Goal: Task Accomplishment & Management: Manage account settings

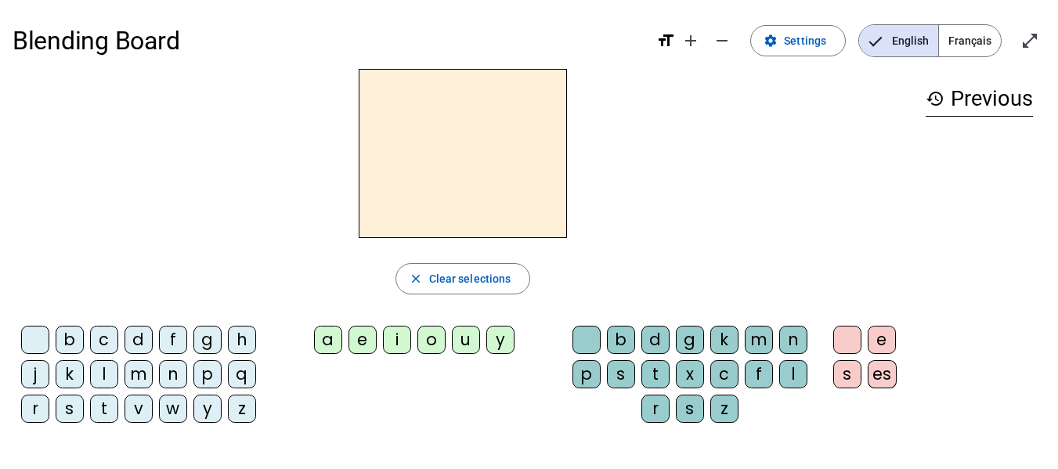
click at [976, 44] on span "Français" at bounding box center [970, 40] width 62 height 31
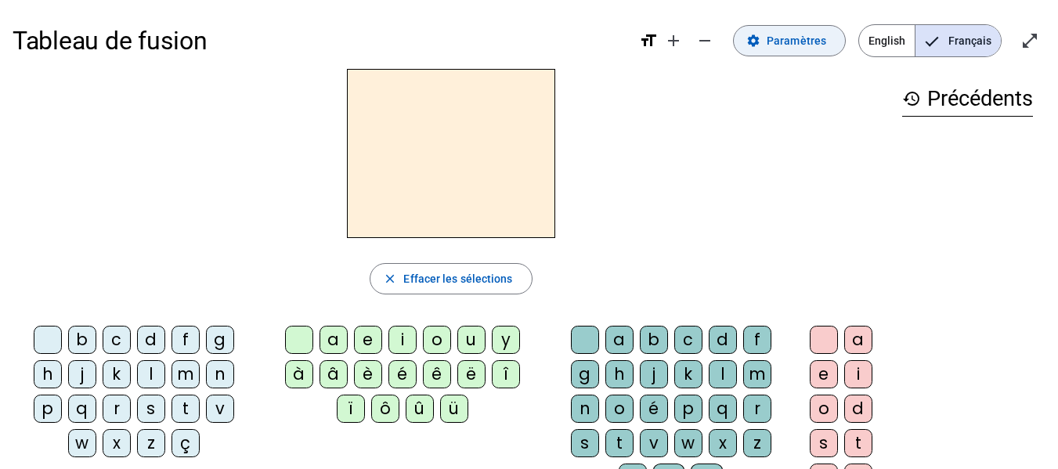
click at [791, 42] on span "Paramètres" at bounding box center [796, 40] width 60 height 19
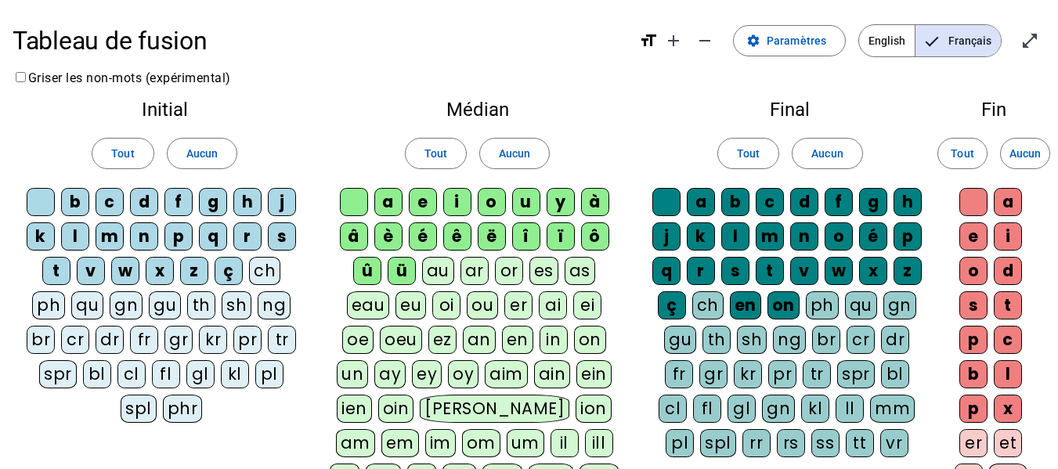
click at [388, 269] on div "ü" at bounding box center [402, 271] width 28 height 28
click at [353, 266] on div "û" at bounding box center [367, 271] width 28 height 28
click at [593, 237] on div "ô" at bounding box center [595, 236] width 28 height 28
click at [554, 232] on div "ï" at bounding box center [560, 236] width 28 height 28
click at [527, 233] on div "î" at bounding box center [526, 236] width 28 height 28
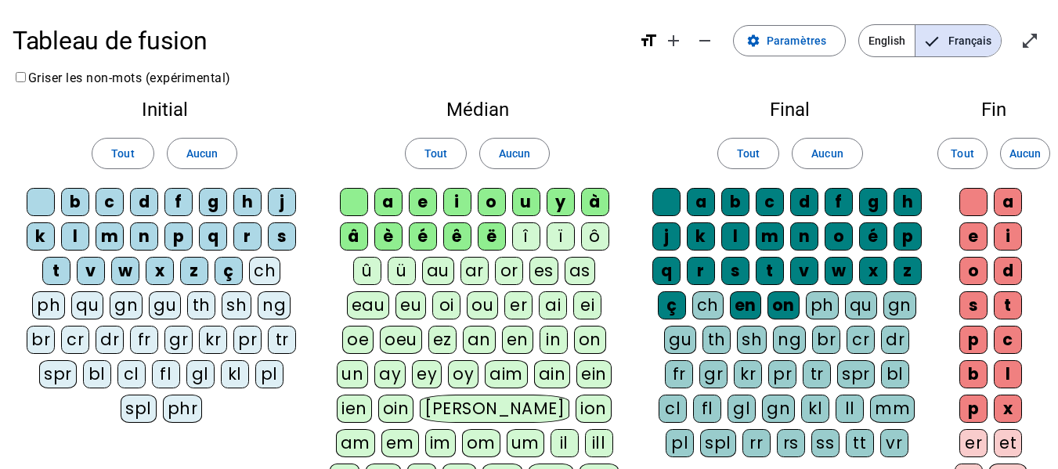
click at [495, 233] on div "ë" at bounding box center [492, 236] width 28 height 28
click at [230, 270] on div "ç" at bounding box center [229, 271] width 28 height 28
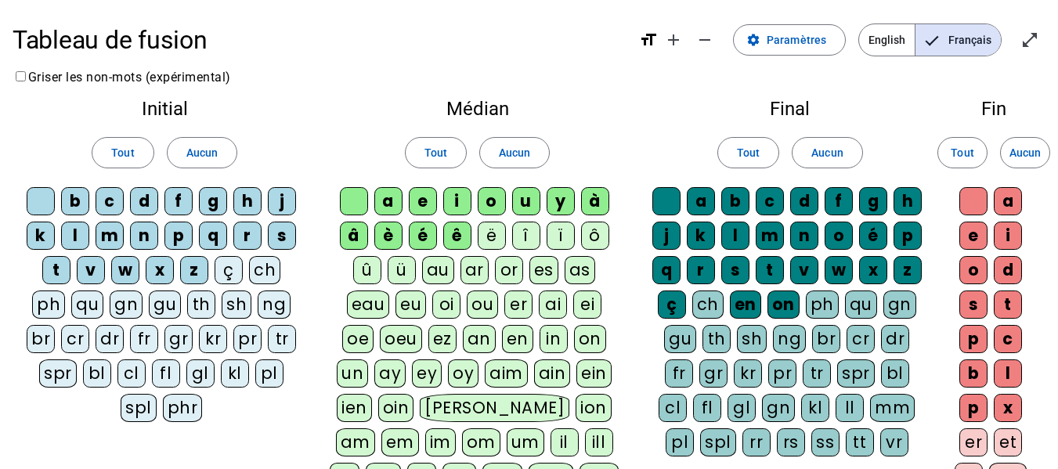
click at [673, 297] on div "ç" at bounding box center [672, 304] width 28 height 28
click at [794, 305] on div "on" at bounding box center [783, 304] width 32 height 28
click at [742, 306] on div "en" at bounding box center [745, 304] width 31 height 28
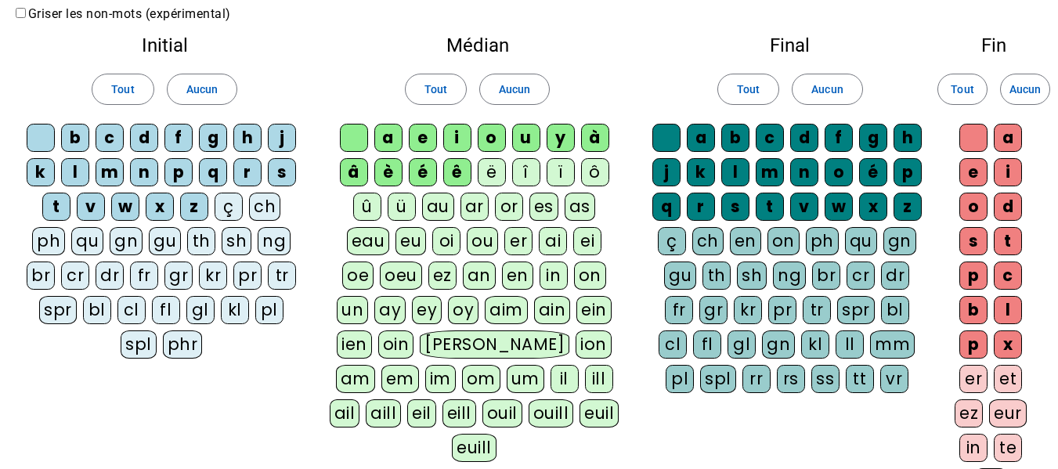
scroll to position [65, 0]
click at [432, 237] on div "oi" at bounding box center [446, 240] width 28 height 28
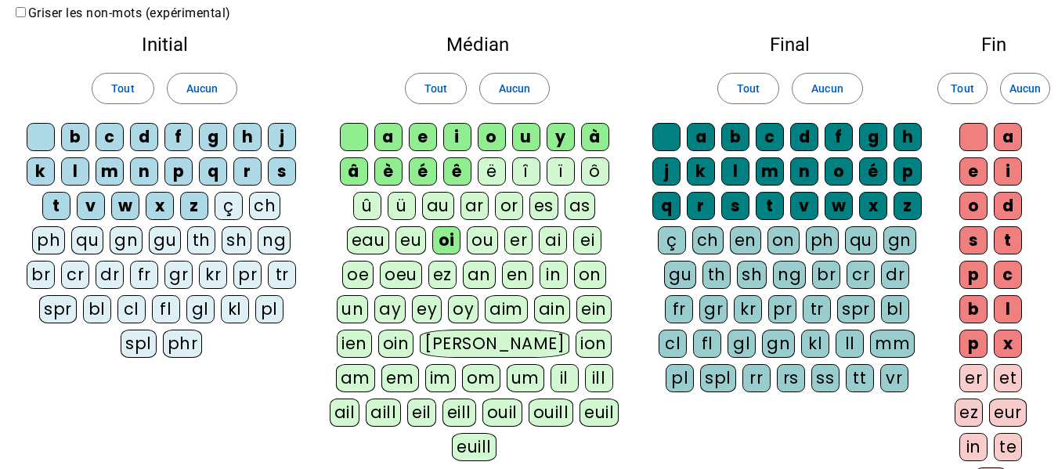
click at [467, 238] on div "ou" at bounding box center [482, 240] width 31 height 28
click at [422, 201] on div "au" at bounding box center [438, 206] width 32 height 28
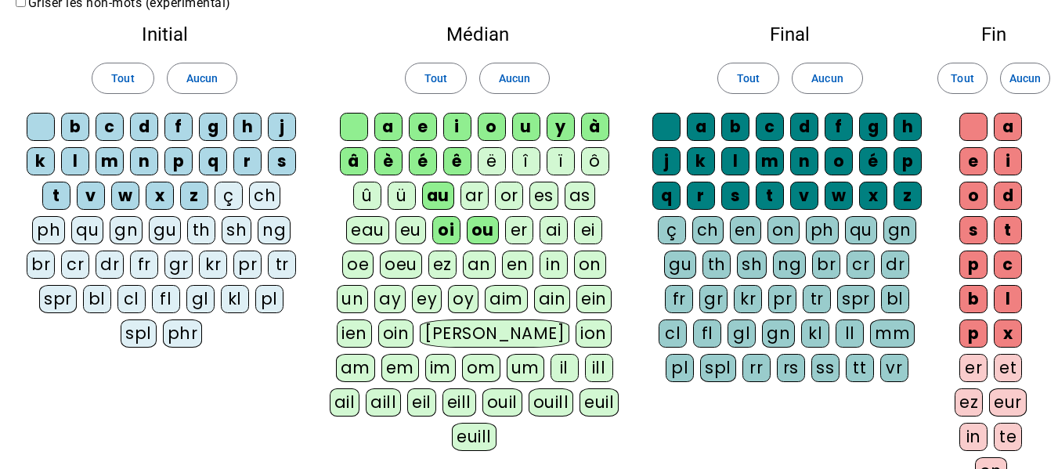
scroll to position [76, 0]
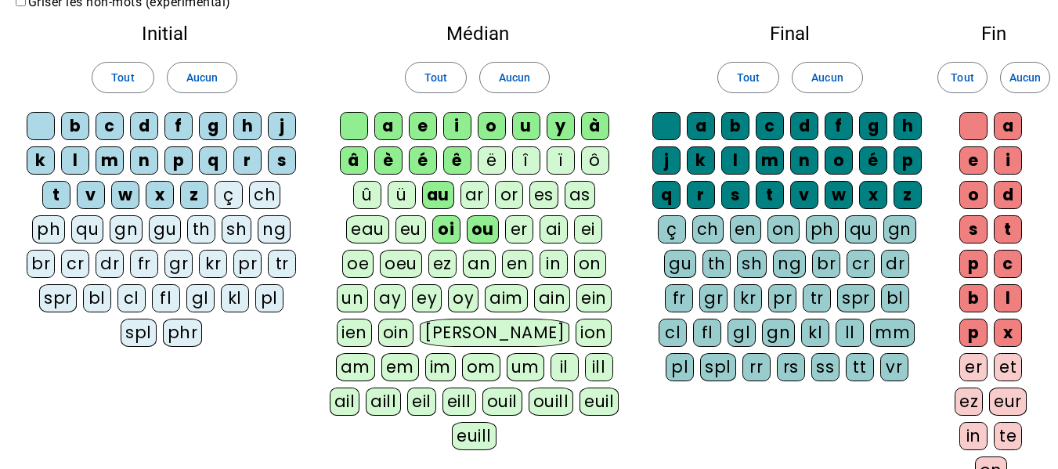
click at [261, 198] on div "ch" at bounding box center [264, 195] width 31 height 28
click at [46, 261] on div "br" at bounding box center [41, 264] width 28 height 28
click at [84, 263] on div "cr" at bounding box center [75, 264] width 28 height 28
click at [105, 262] on div "dr" at bounding box center [110, 264] width 28 height 28
click at [139, 268] on div "fr" at bounding box center [144, 264] width 28 height 28
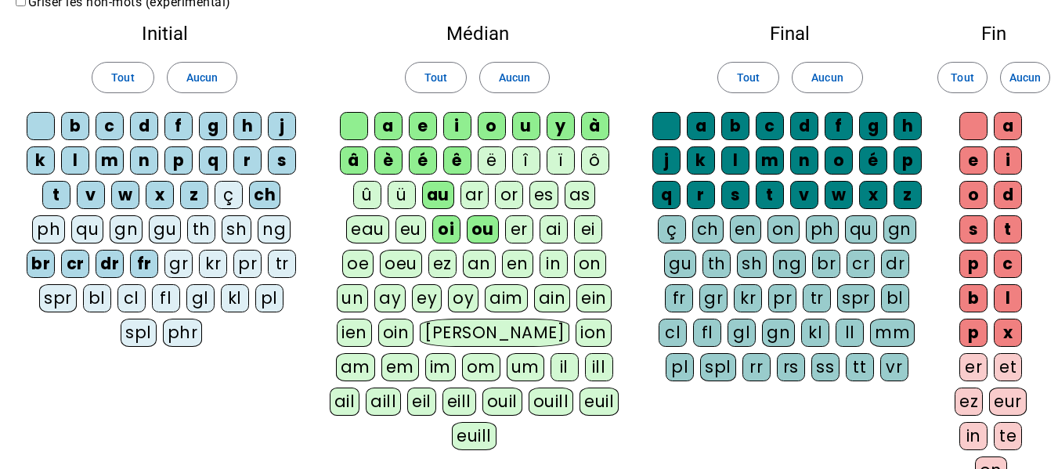
click at [184, 264] on div "gr" at bounding box center [178, 264] width 28 height 28
click at [279, 268] on div "tr" at bounding box center [282, 264] width 28 height 28
click at [94, 298] on div "bl" at bounding box center [97, 298] width 28 height 28
click at [137, 297] on div "cl" at bounding box center [131, 298] width 28 height 28
click at [160, 298] on div "fl" at bounding box center [166, 298] width 28 height 28
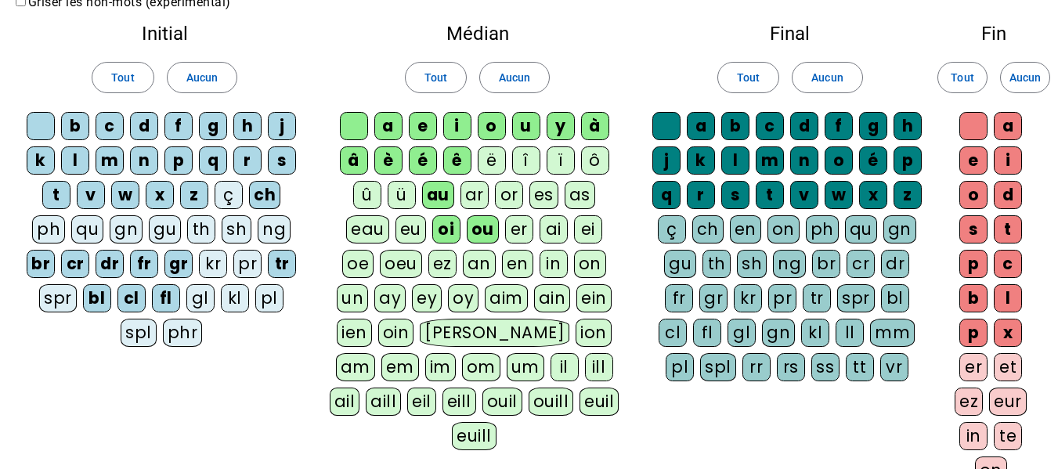
click at [190, 301] on div "gl" at bounding box center [200, 298] width 28 height 28
click at [229, 304] on div "kl" at bounding box center [235, 298] width 28 height 28
click at [258, 301] on div "pl" at bounding box center [269, 298] width 28 height 28
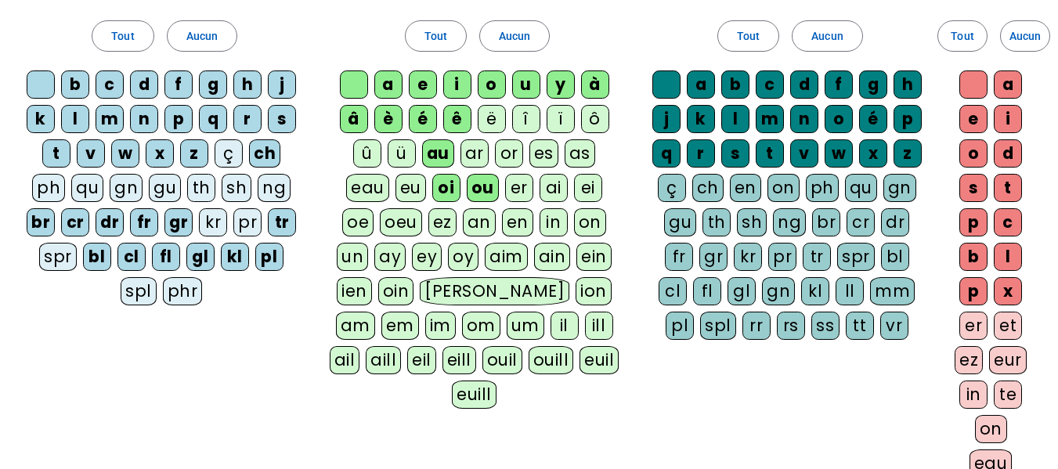
scroll to position [116, 0]
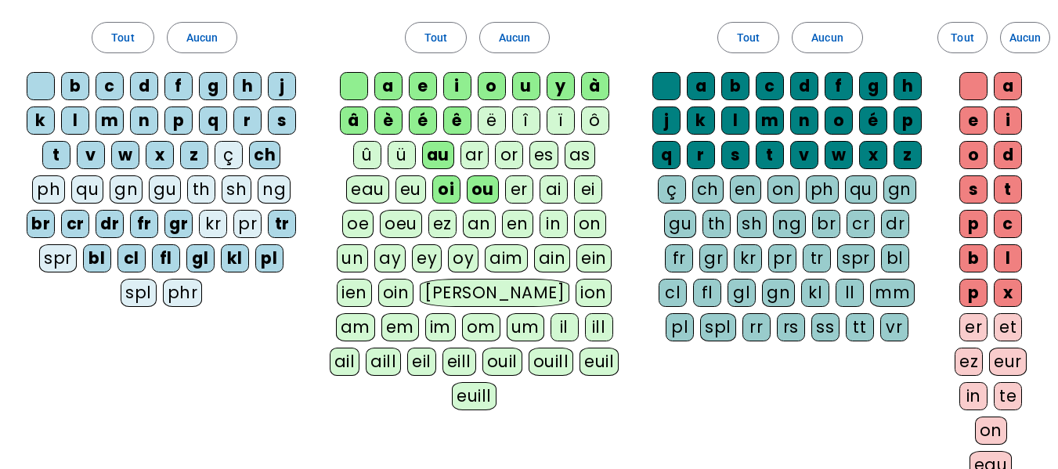
click at [463, 226] on div "an" at bounding box center [479, 224] width 33 height 28
click at [573, 225] on div "on" at bounding box center [589, 224] width 32 height 28
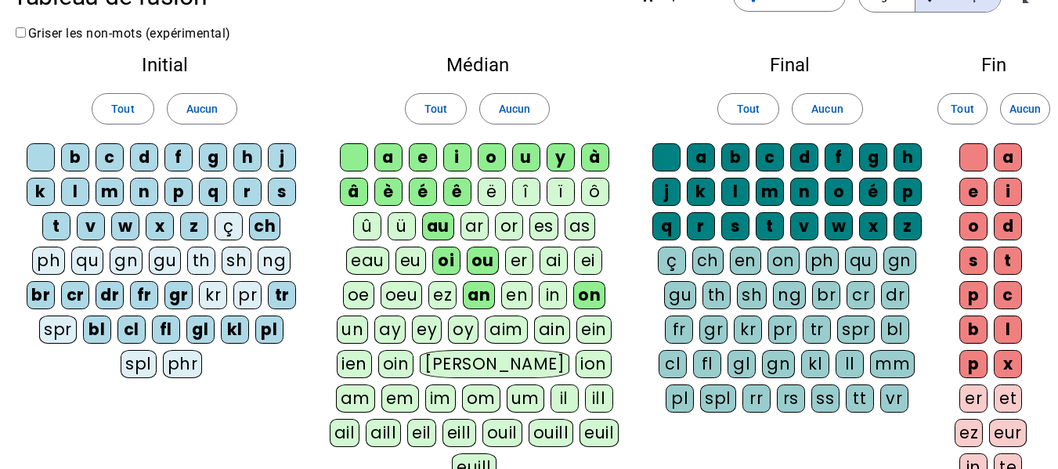
scroll to position [0, 0]
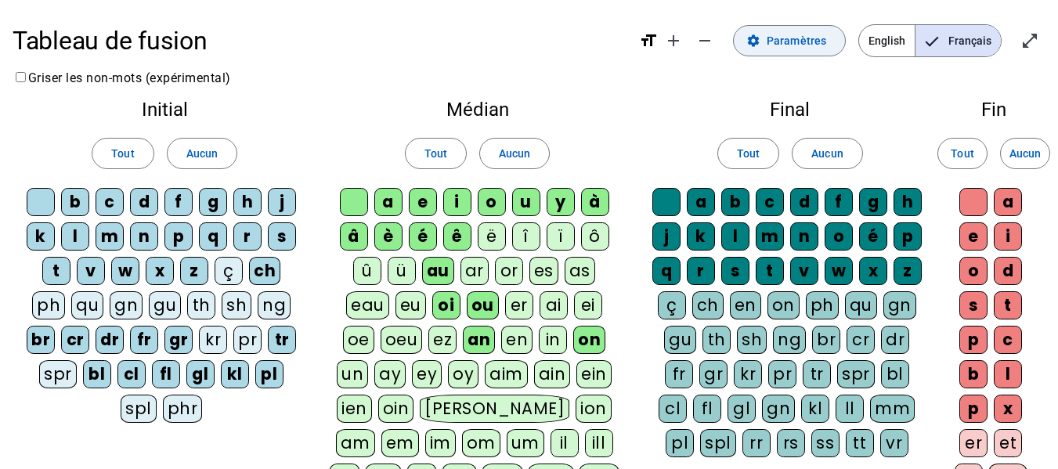
click at [816, 36] on span "Paramètres" at bounding box center [796, 40] width 60 height 19
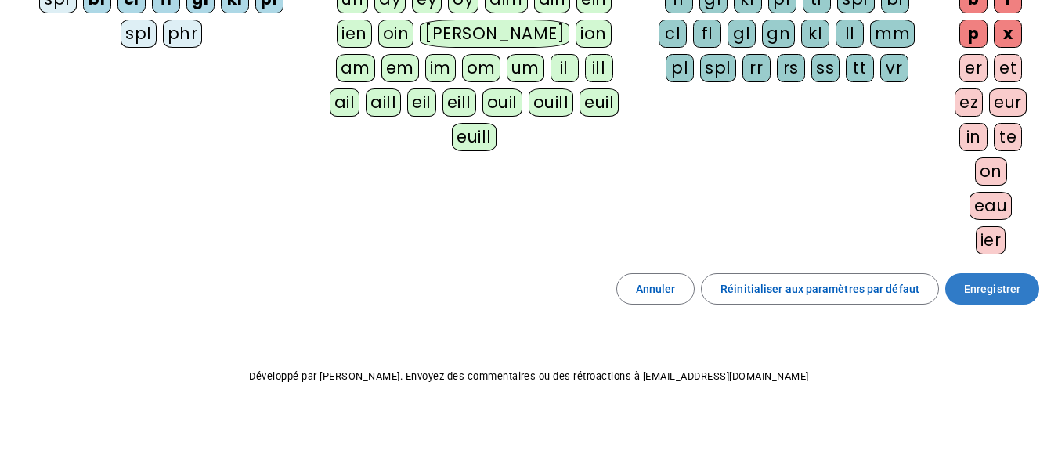
click at [963, 288] on span at bounding box center [992, 289] width 94 height 38
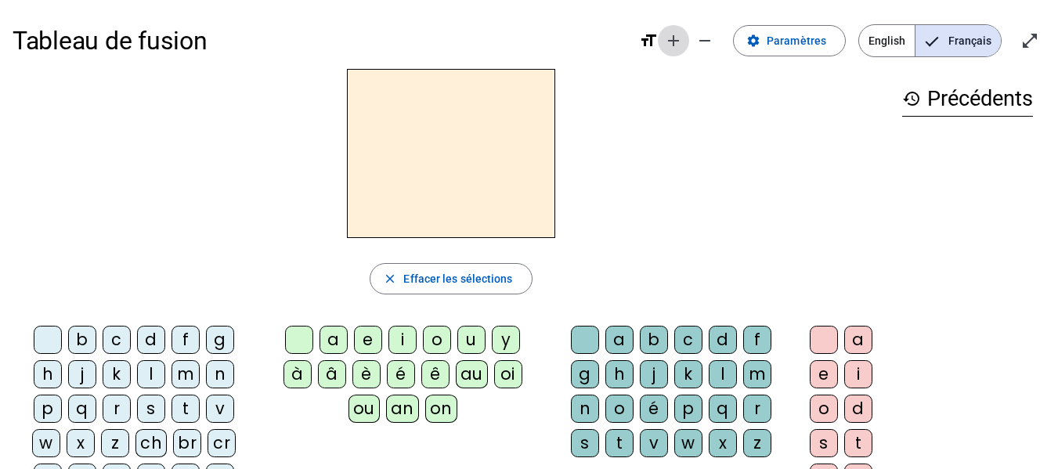
click at [678, 41] on mat-icon "add" at bounding box center [673, 40] width 19 height 19
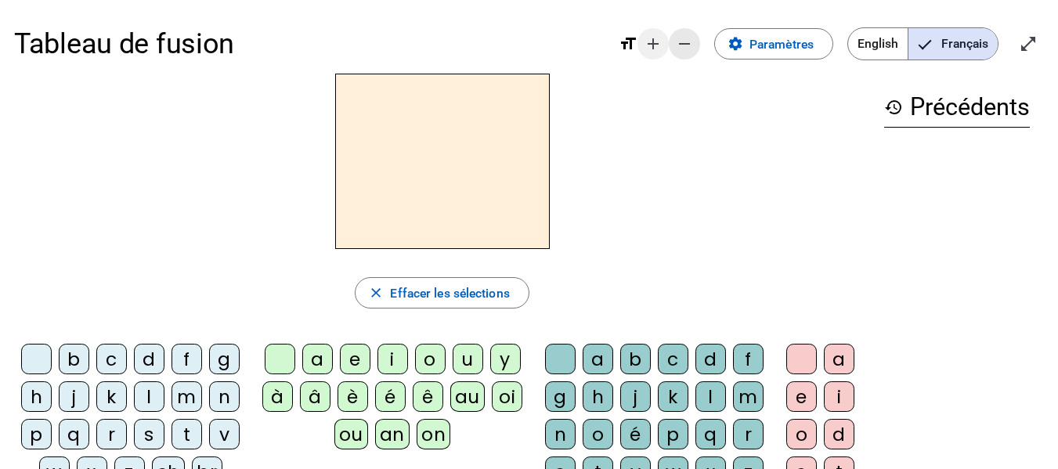
click at [678, 41] on mat-icon "remove" at bounding box center [684, 43] width 19 height 19
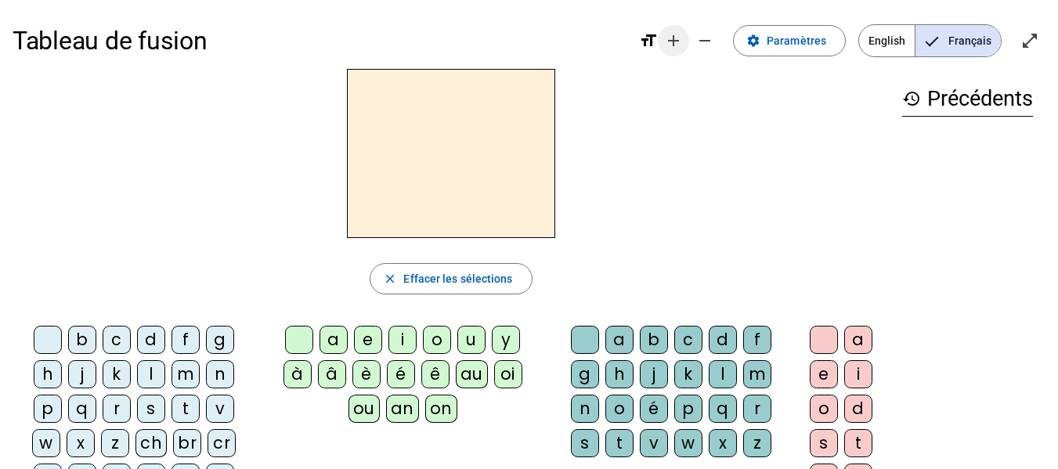
click at [678, 41] on mat-icon "add" at bounding box center [673, 40] width 19 height 19
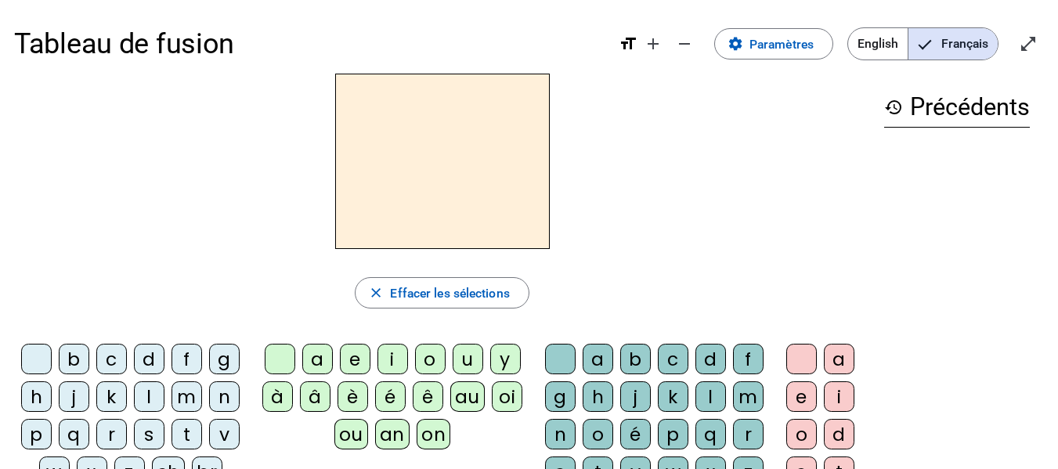
click at [627, 258] on div "close [PERSON_NAME] les sélections b c d f g h j k l m n p q r s t v w x z ch b…" at bounding box center [442, 344] width 856 height 540
